Goal: Transaction & Acquisition: Purchase product/service

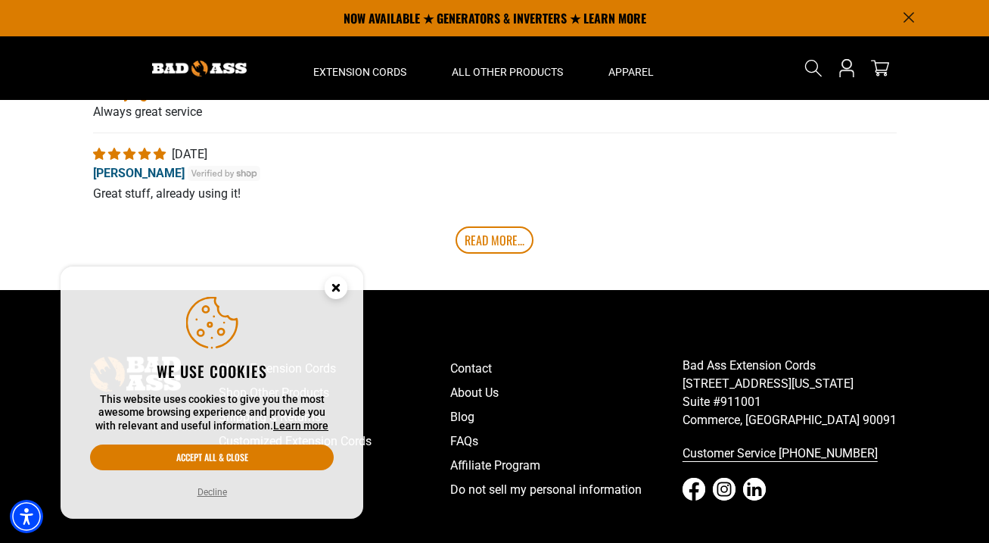
scroll to position [3182, 0]
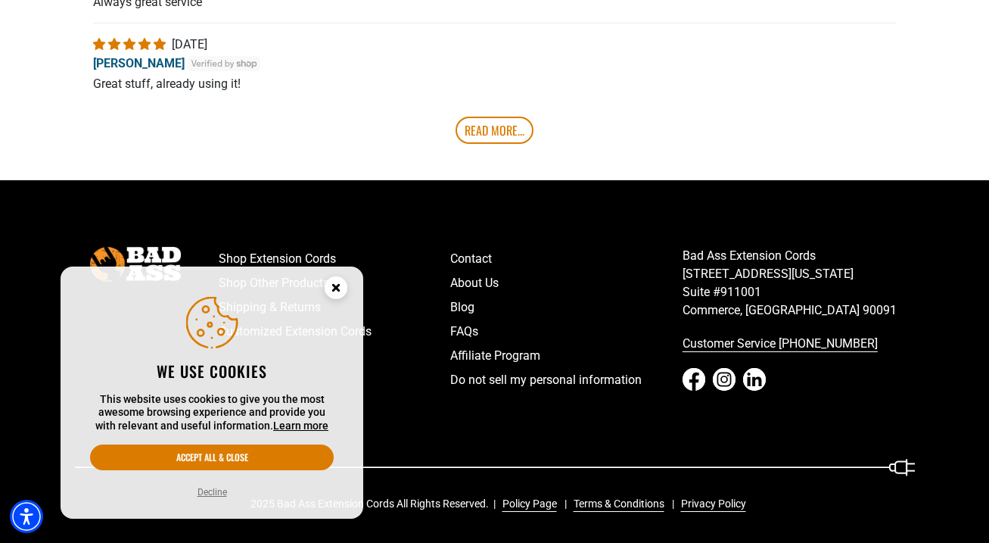
click at [333, 288] on icon "Close this option" at bounding box center [335, 287] width 5 height 5
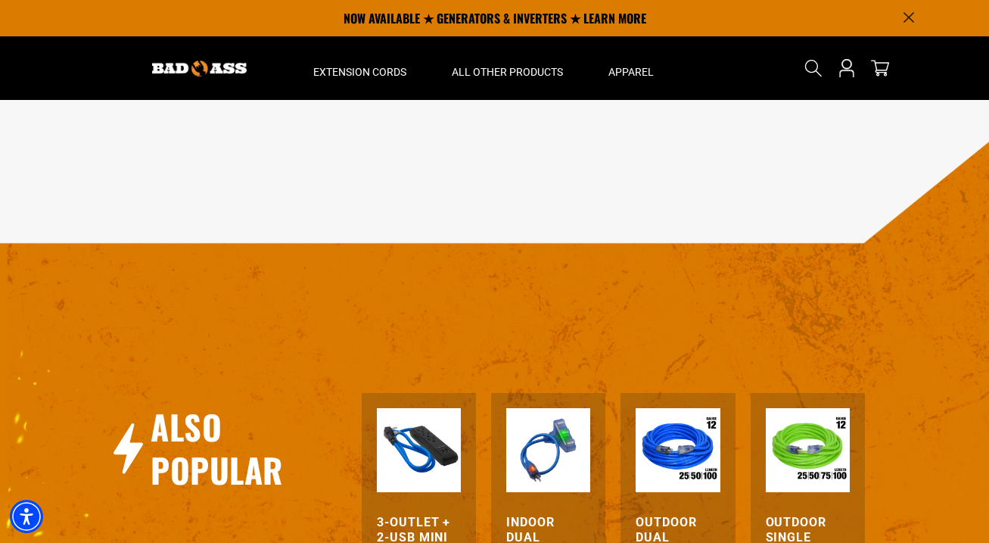
scroll to position [1433, 0]
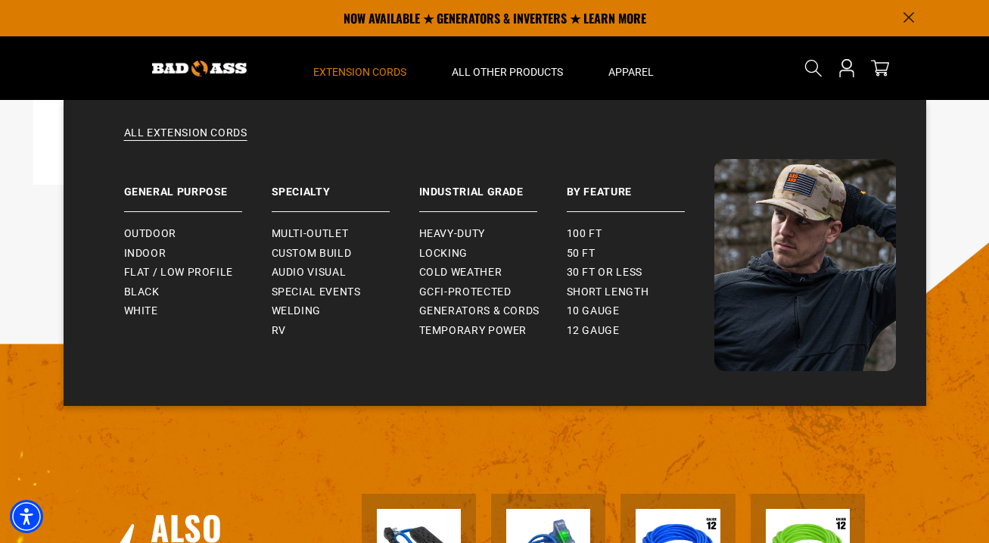
click at [358, 79] on summary "Extension Cords" at bounding box center [360, 68] width 138 height 64
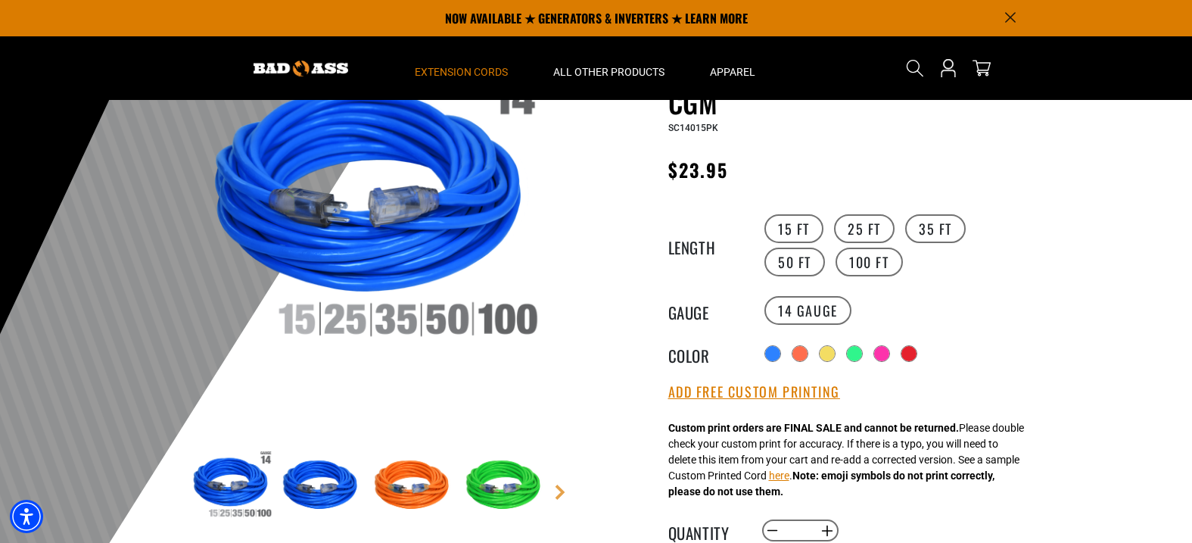
scroll to position [129, 0]
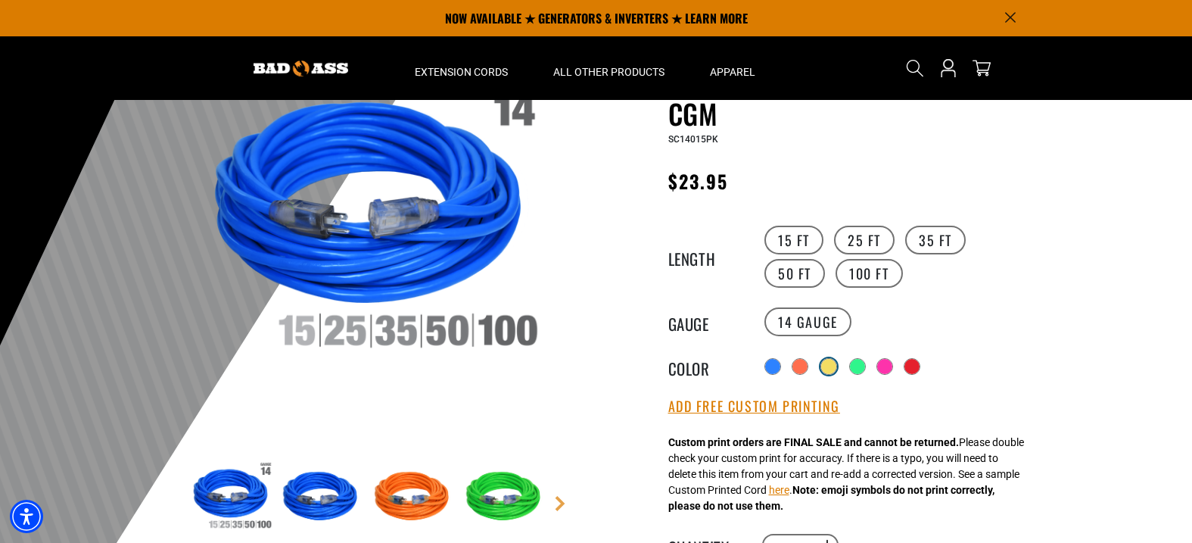
click at [824, 362] on div at bounding box center [828, 366] width 15 height 15
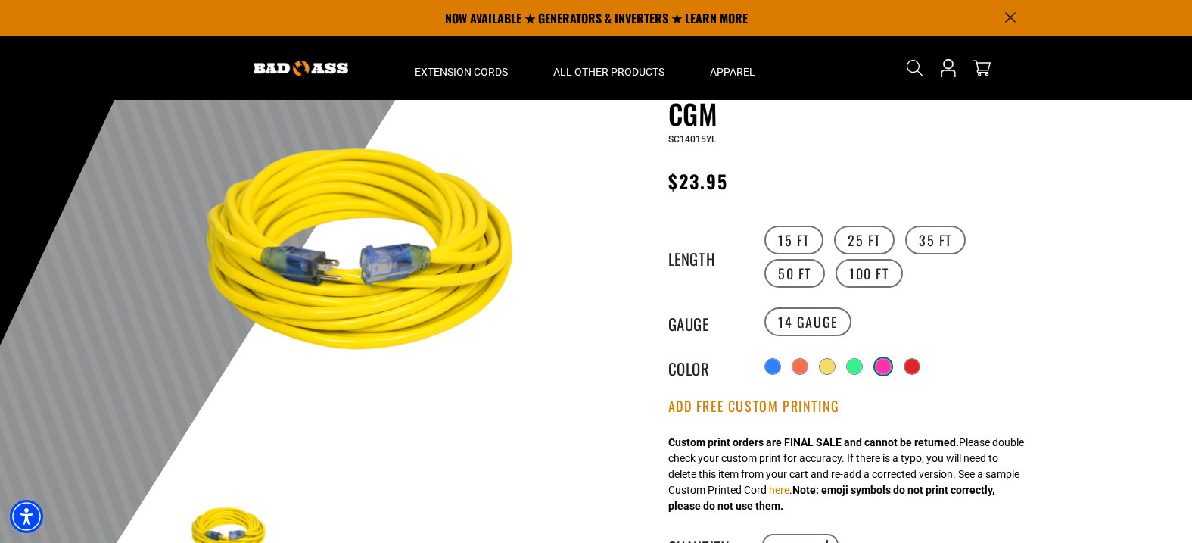
click at [892, 358] on div at bounding box center [883, 366] width 17 height 17
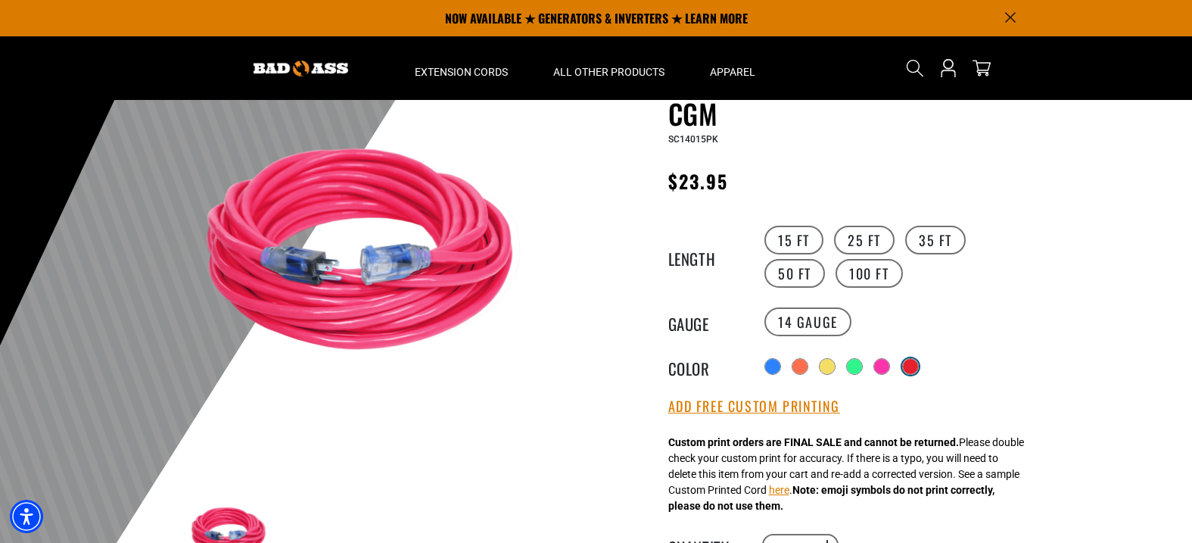
click at [918, 362] on div at bounding box center [910, 366] width 15 height 15
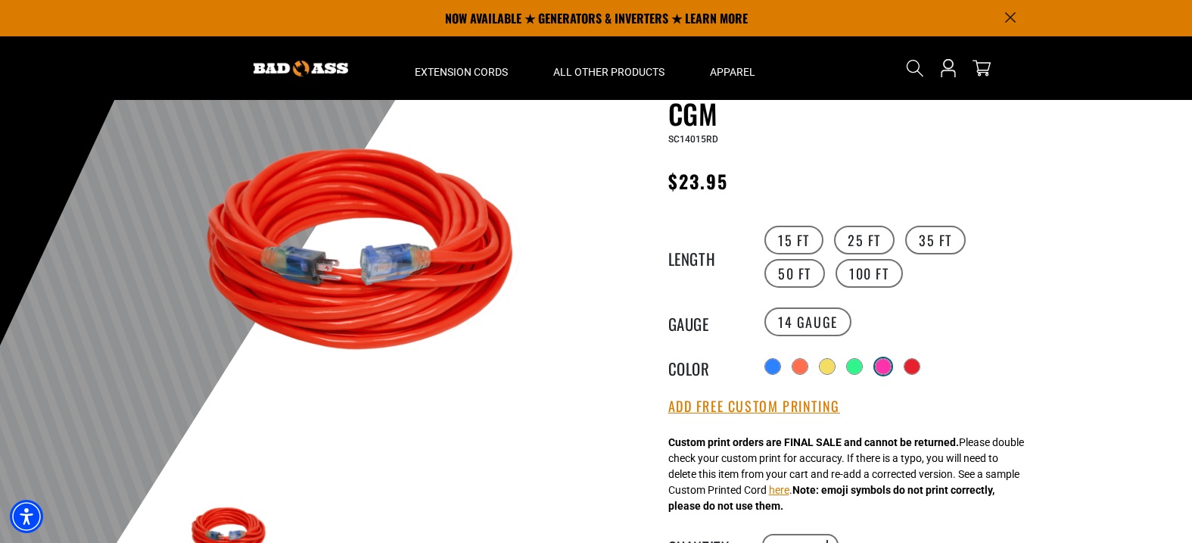
click at [888, 363] on div at bounding box center [883, 366] width 15 height 15
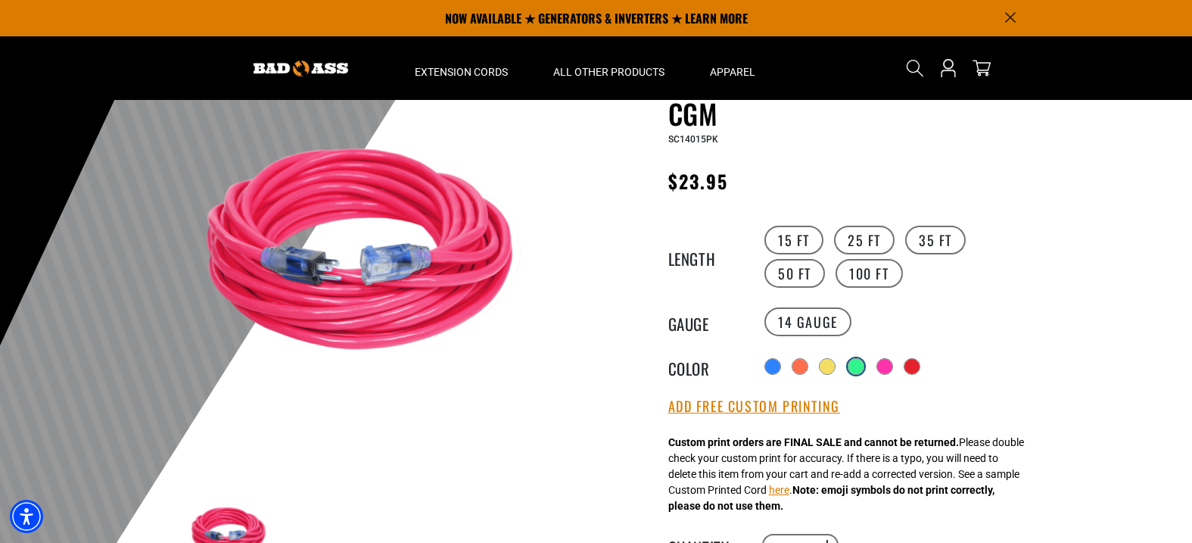
click at [851, 365] on div at bounding box center [855, 366] width 15 height 15
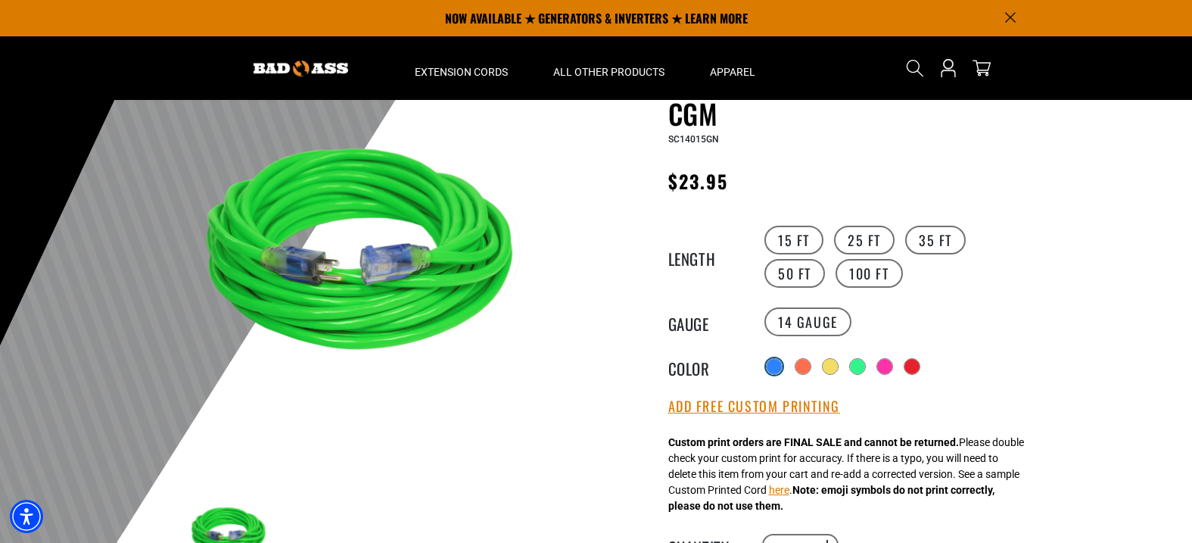
click at [770, 358] on div at bounding box center [774, 366] width 17 height 17
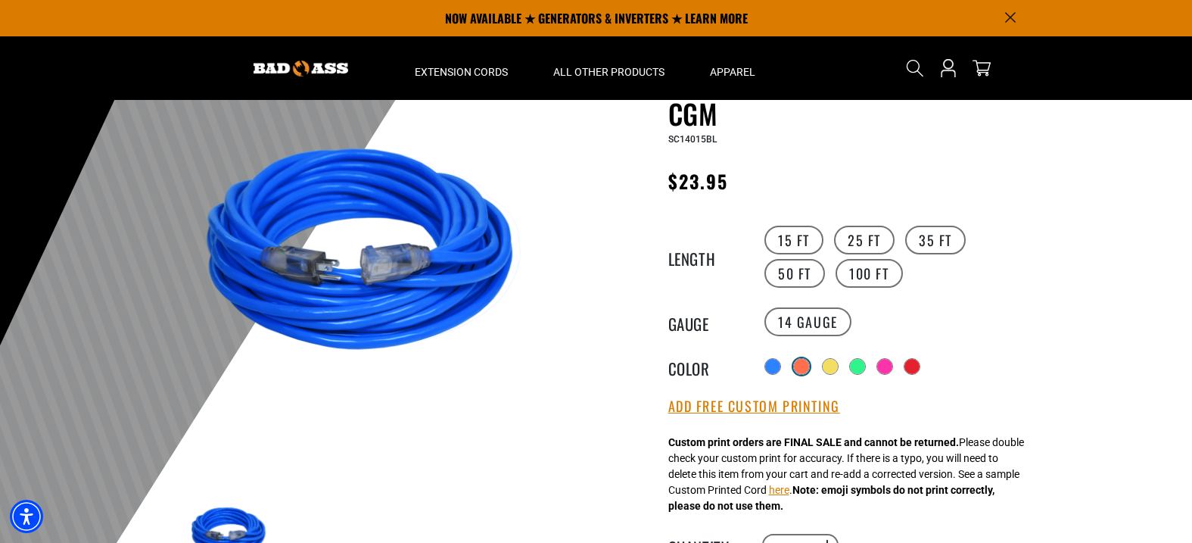
click at [797, 361] on label "Radio button" at bounding box center [802, 366] width 20 height 20
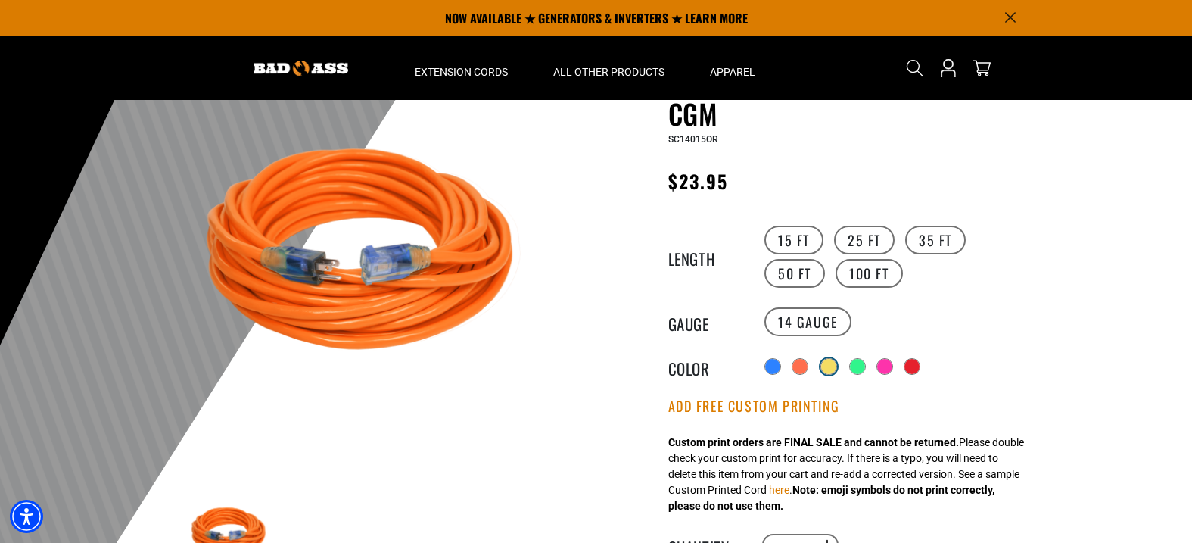
click at [833, 364] on div at bounding box center [828, 366] width 15 height 15
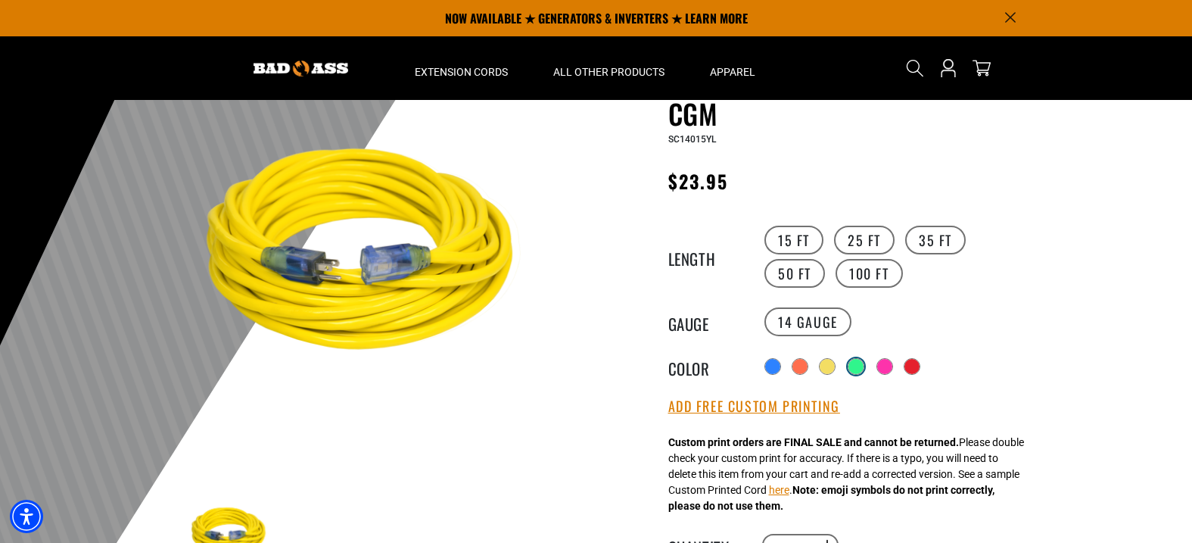
click at [864, 363] on div at bounding box center [855, 366] width 15 height 15
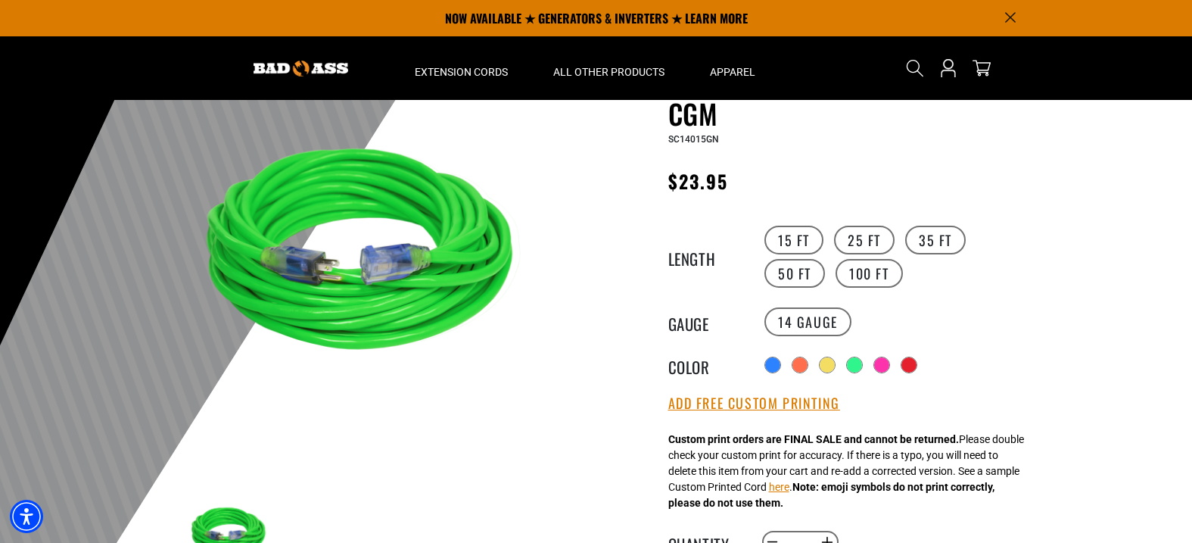
click at [836, 360] on div "Radio button Radio button Radio button Radio button Radio button Radio button" at bounding box center [900, 365] width 279 height 24
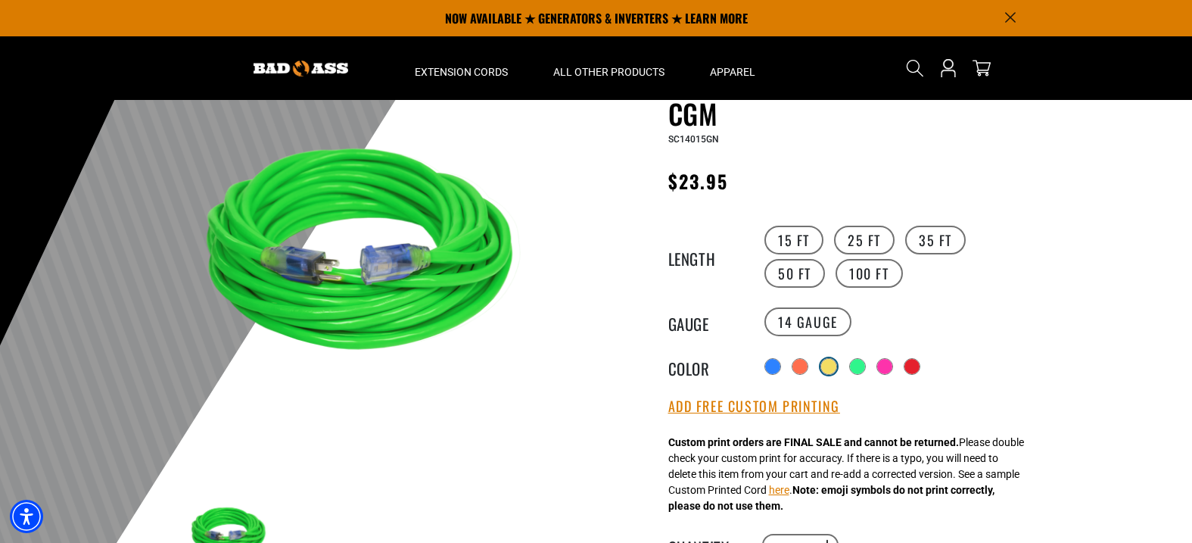
click at [831, 361] on div at bounding box center [828, 366] width 15 height 15
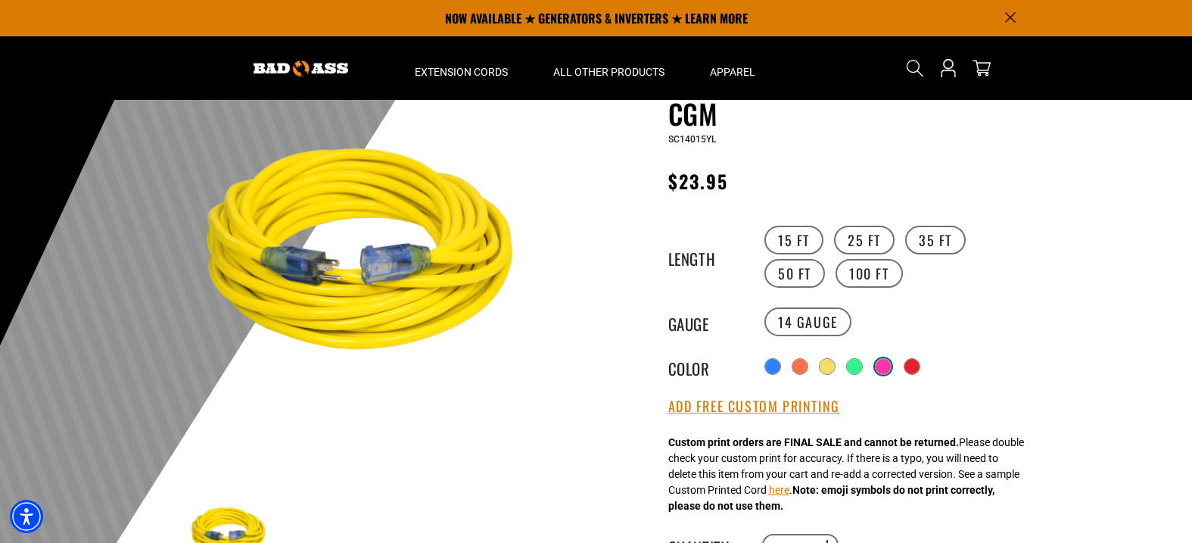
click at [887, 362] on div at bounding box center [883, 366] width 15 height 15
